Goal: Information Seeking & Learning: Learn about a topic

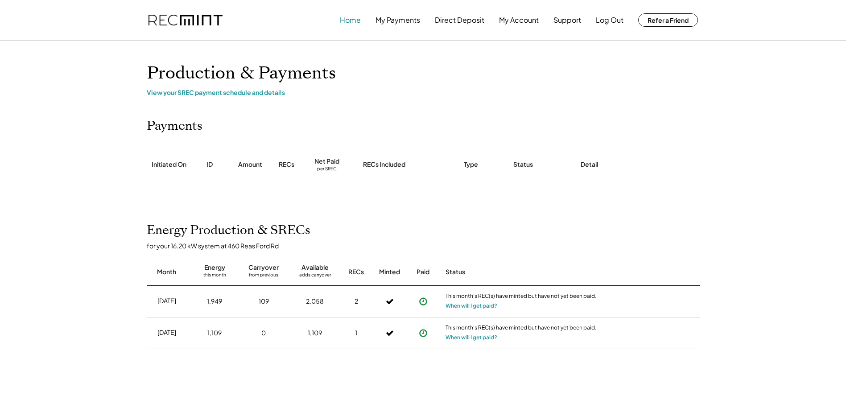
click at [347, 25] on button "Home" at bounding box center [350, 20] width 21 height 18
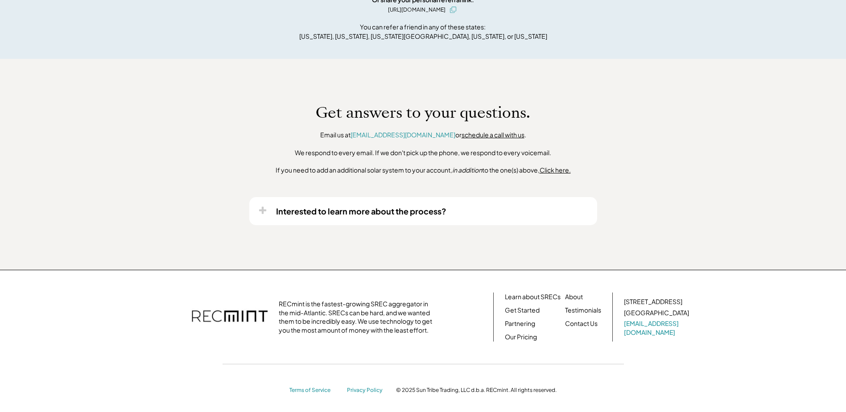
scroll to position [656, 0]
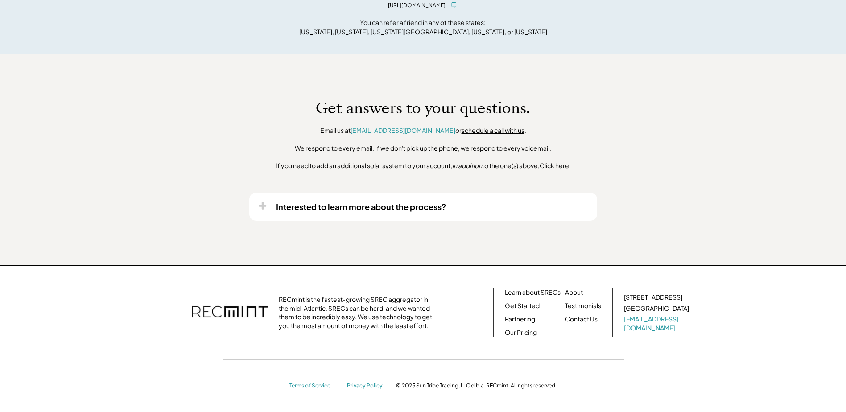
click at [347, 206] on div "Interested to learn more about the process?" at bounding box center [361, 207] width 170 height 10
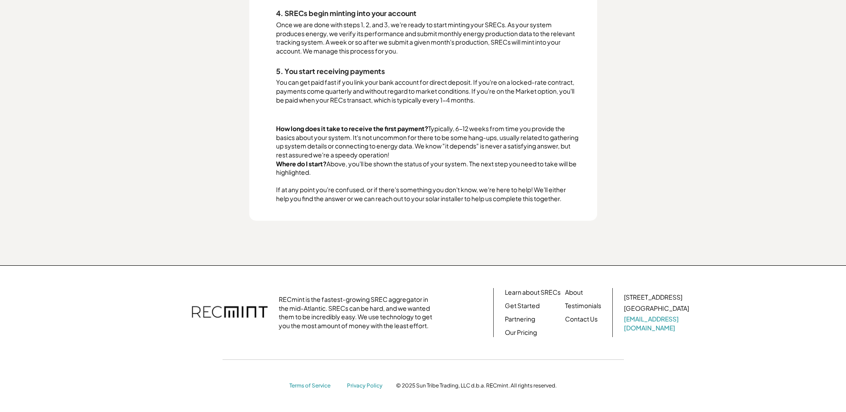
scroll to position [1078, 0]
click at [511, 332] on link "Our Pricing" at bounding box center [521, 332] width 32 height 9
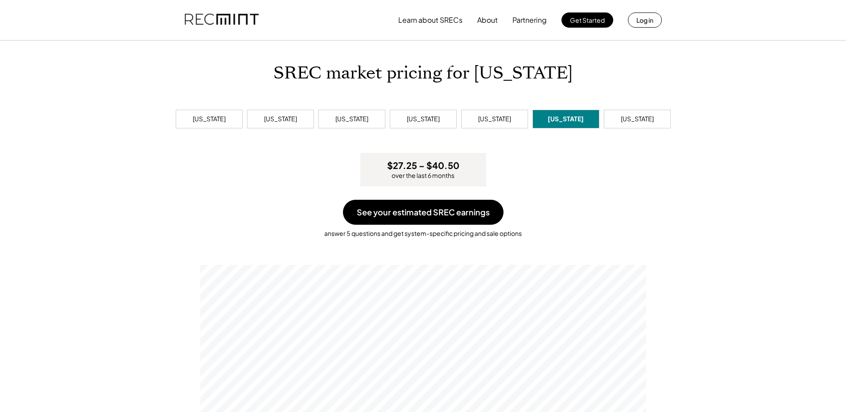
scroll to position [89, 0]
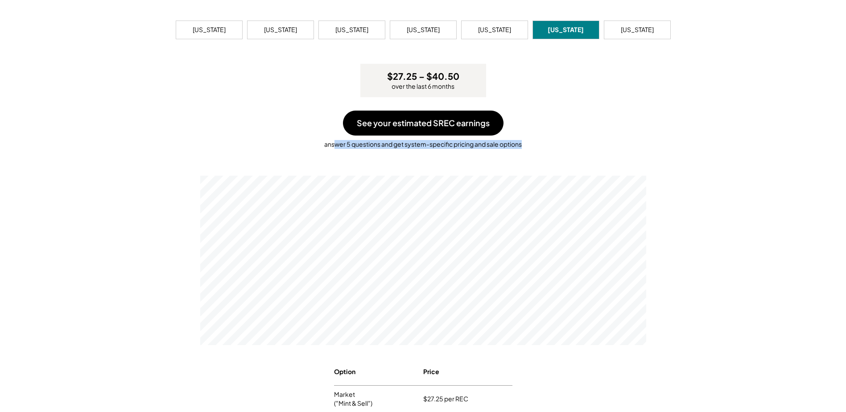
drag, startPoint x: 333, startPoint y: 145, endPoint x: 528, endPoint y: 154, distance: 195.2
click at [528, 154] on div "See your estimated SREC earnings answer 5 questions and get system-specific pri…" at bounding box center [423, 137] width 846 height 52
drag, startPoint x: 528, startPoint y: 154, endPoint x: 492, endPoint y: 153, distance: 36.2
click at [492, 153] on div "See your estimated SREC earnings answer 5 questions and get system-specific pri…" at bounding box center [423, 137] width 846 height 52
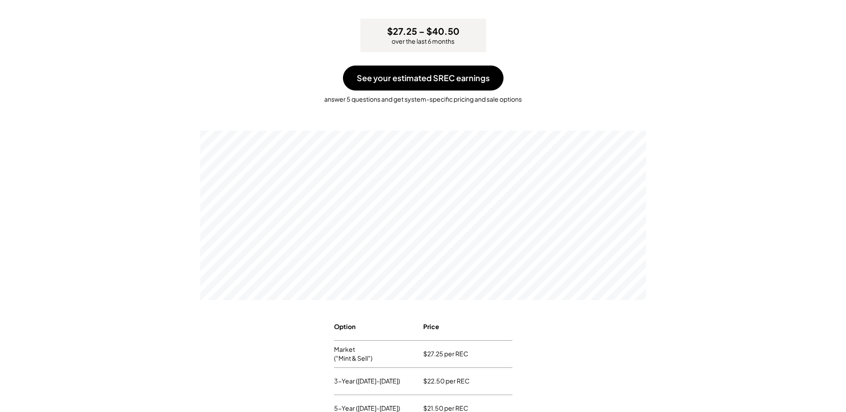
scroll to position [0, 0]
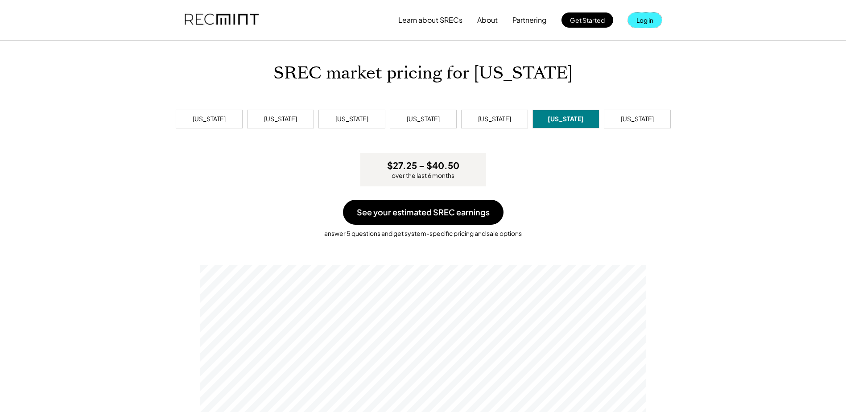
click at [648, 20] on button "Log in" at bounding box center [645, 19] width 34 height 15
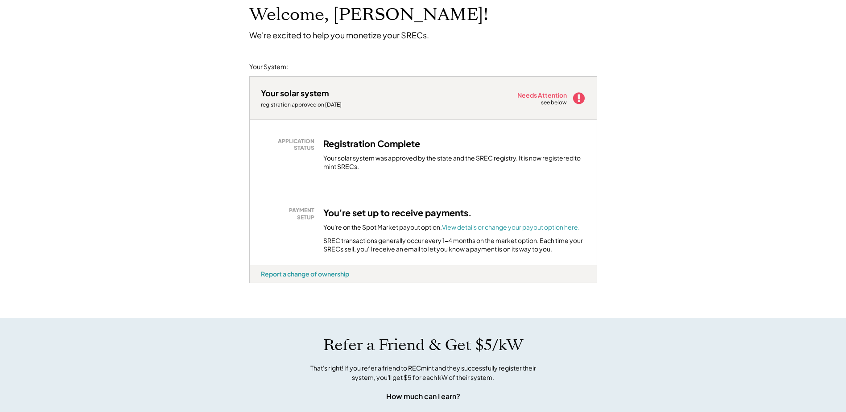
scroll to position [45, 0]
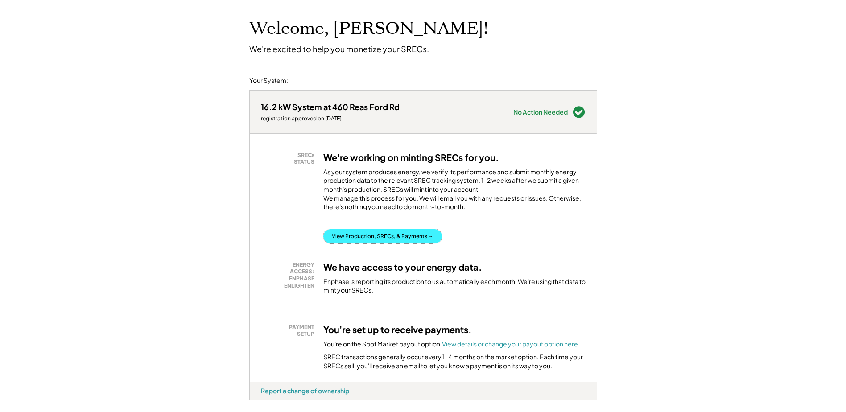
click at [381, 241] on button "View Production, SRECs, & Payments →" at bounding box center [382, 236] width 119 height 14
